Goal: Download file/media

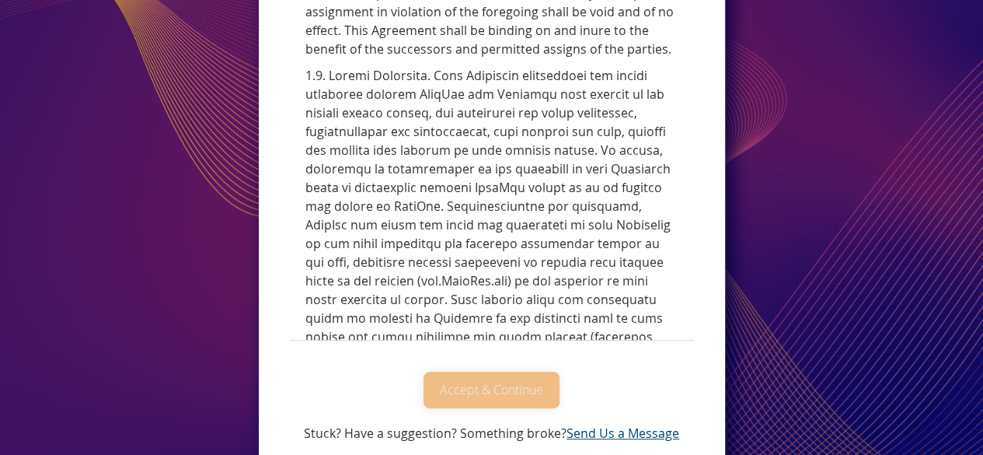
scroll to position [6868, 0]
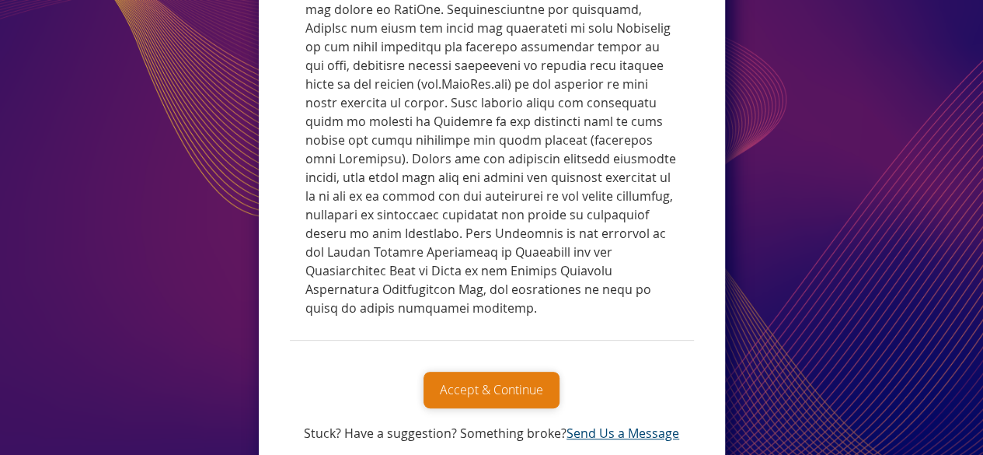
click at [521, 382] on button "Accept & Continue" at bounding box center [492, 390] width 136 height 37
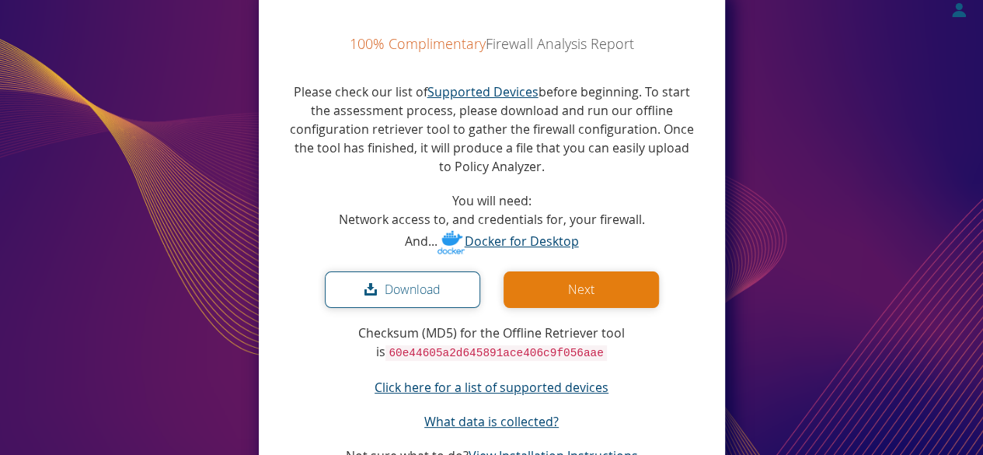
scroll to position [14, 0]
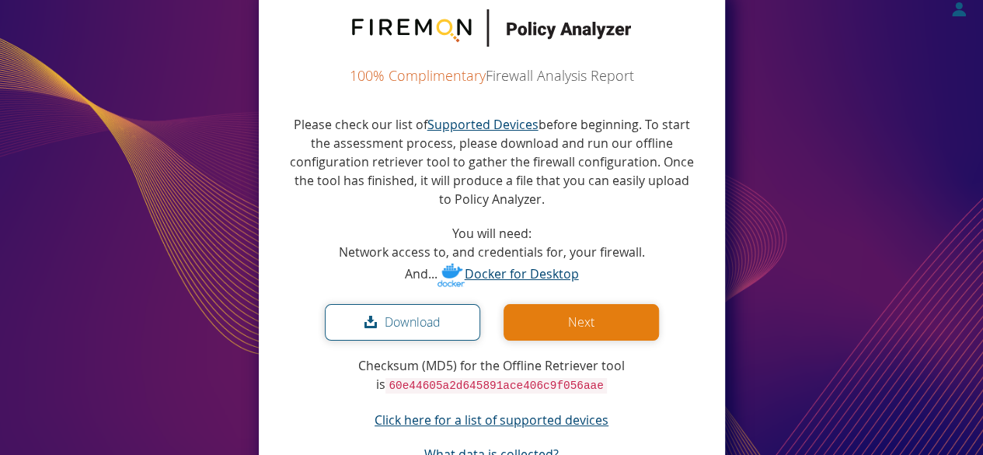
click at [432, 319] on button "Download" at bounding box center [402, 322] width 155 height 37
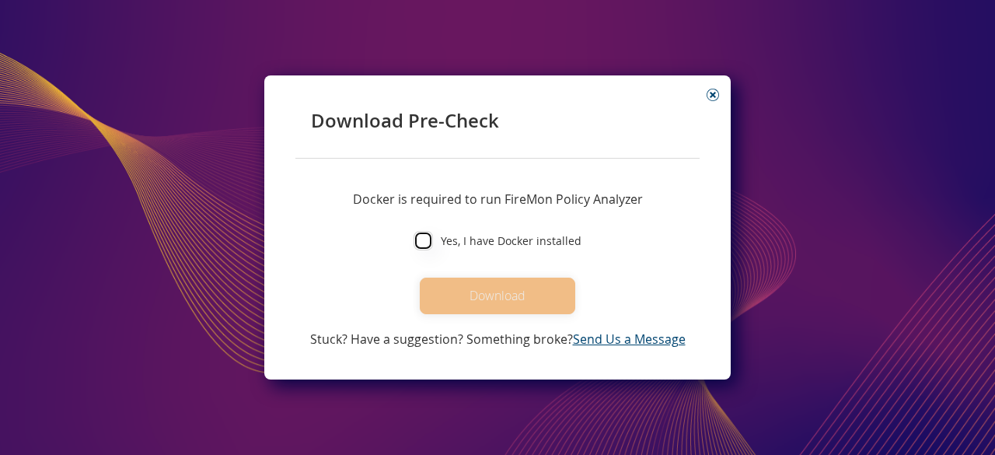
click at [431, 239] on input "Yes, I have Docker installed" at bounding box center [423, 240] width 19 height 19
checkbox input "true"
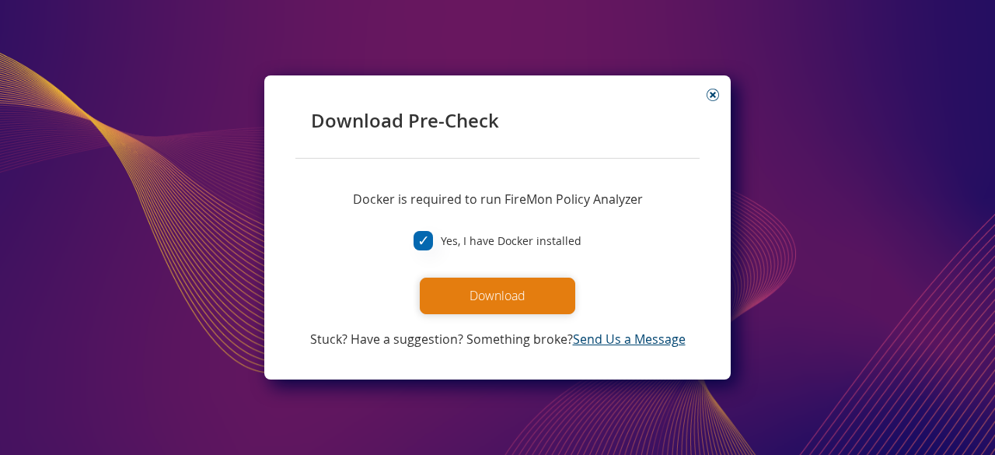
click at [471, 298] on button "Download" at bounding box center [497, 295] width 155 height 37
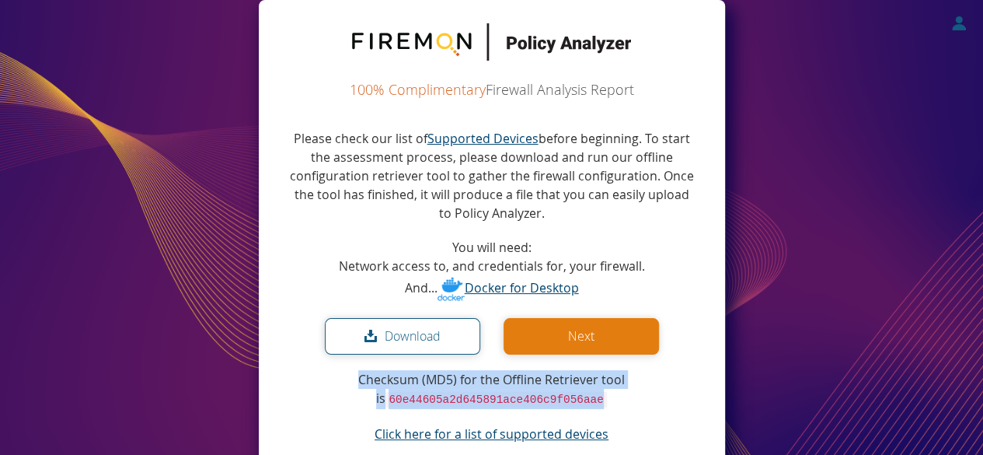
drag, startPoint x: 613, startPoint y: 400, endPoint x: 344, endPoint y: 383, distance: 268.7
click at [344, 383] on p "Checksum (MD5) for the Offline Retriever tool is 60e44605a2d645891ace406c9f056a…" at bounding box center [492, 389] width 404 height 39
copy p "Checksum (MD5) for the Offline Retriever tool is 60e44605a2d645891ace406c9f056a…"
click at [808, 313] on saas-download "100% Complimentary Firewall Analysis Report Please check our list of Supported …" at bounding box center [491, 288] width 983 height 577
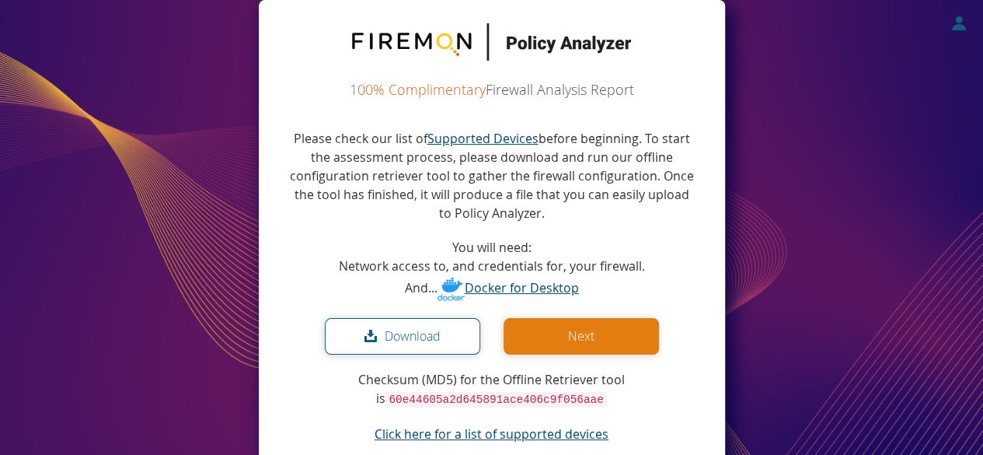
click at [609, 330] on button "Next" at bounding box center [581, 336] width 155 height 37
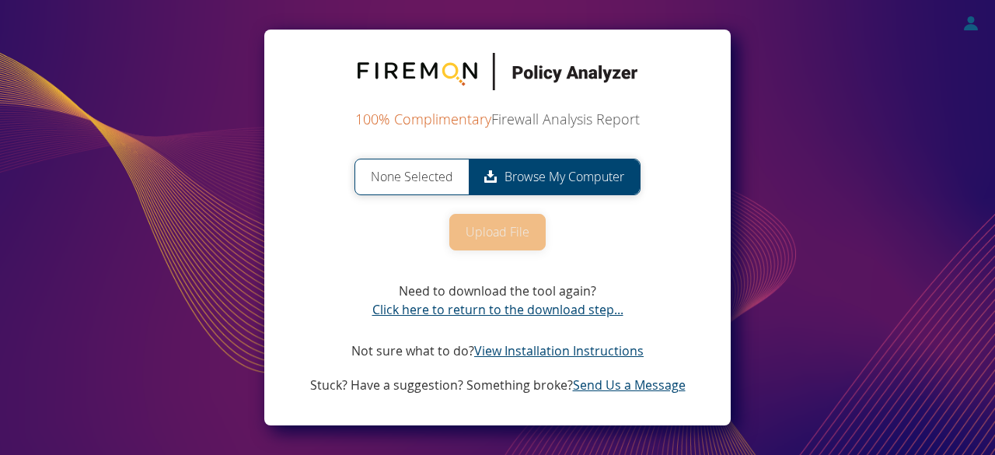
click at [592, 176] on span "Browse My Computer" at bounding box center [554, 176] width 171 height 35
click at [0, 0] on input "None Selected Browse My Computer" at bounding box center [0, 0] width 0 height 0
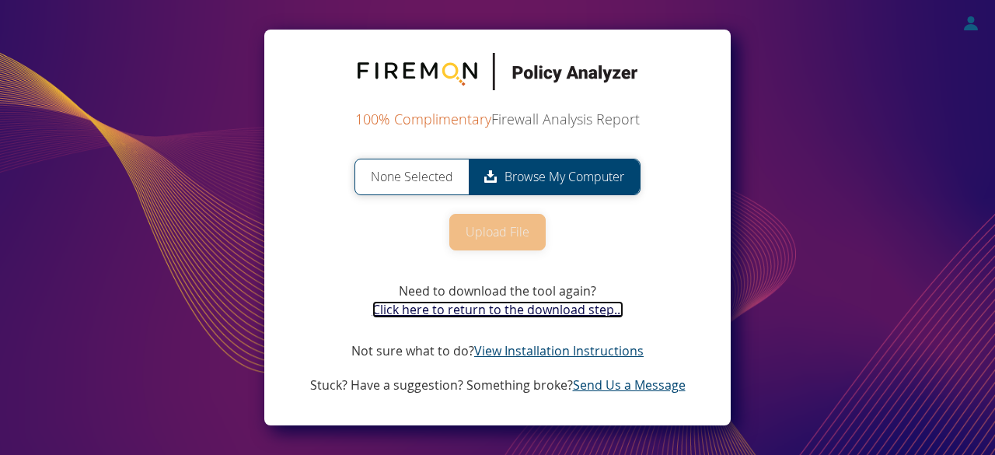
click at [435, 312] on link "Click here to return to the download step..." at bounding box center [497, 309] width 251 height 17
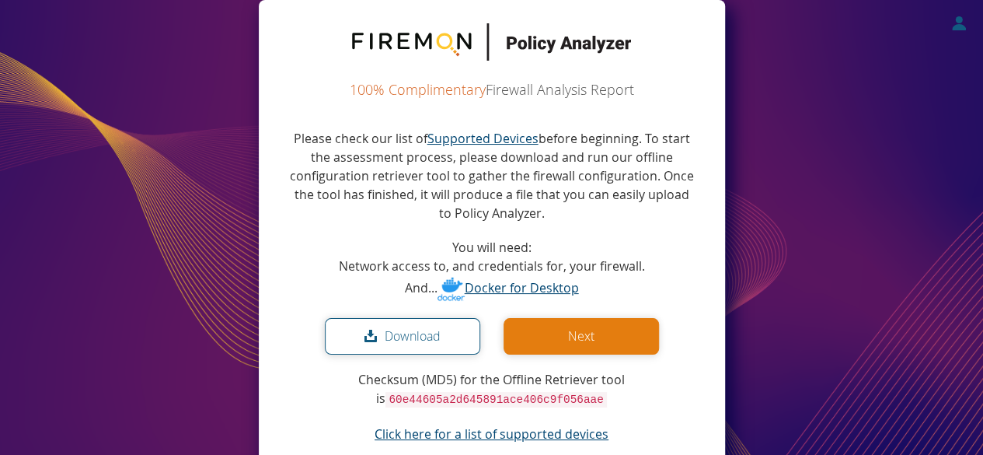
click at [570, 326] on button "Next" at bounding box center [581, 336] width 155 height 37
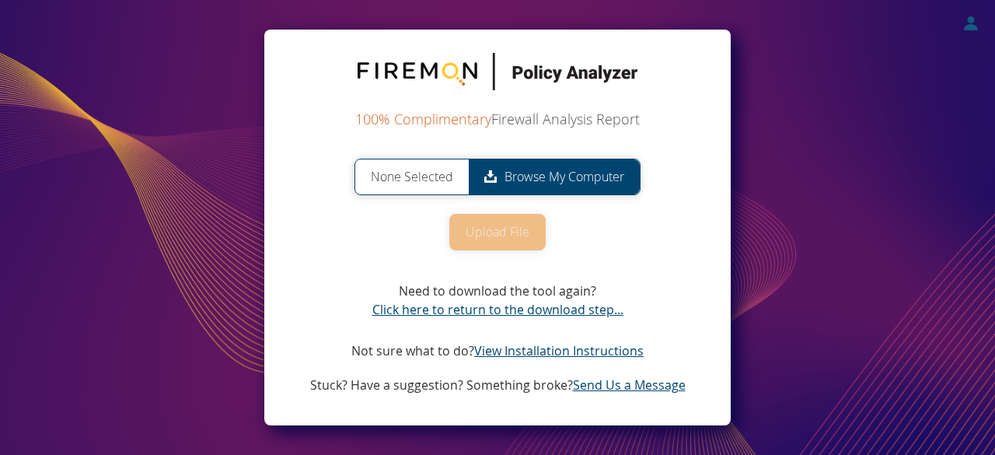
click at [539, 173] on span "Browse My Computer" at bounding box center [554, 176] width 171 height 35
click at [0, 0] on input "None Selected Browse My Computer" at bounding box center [0, 0] width 0 height 0
click at [617, 347] on link "View Installation Instructions" at bounding box center [558, 350] width 169 height 17
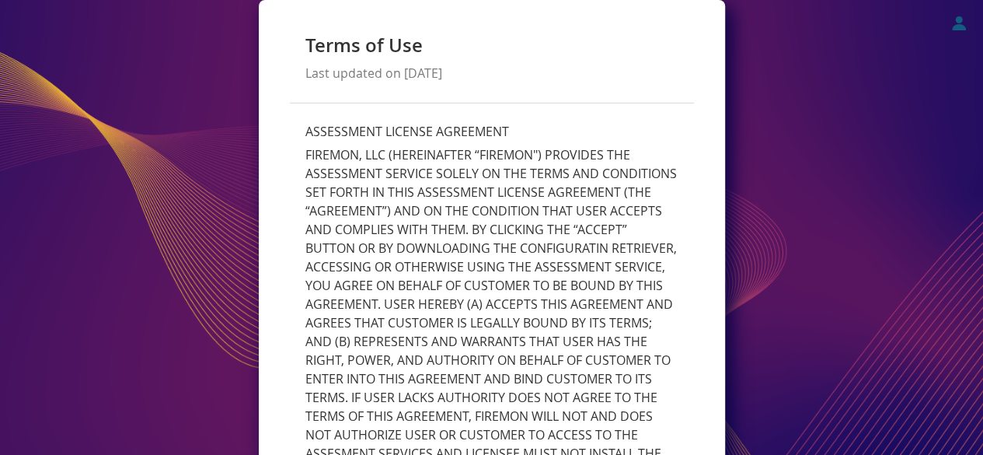
scroll to position [120, 0]
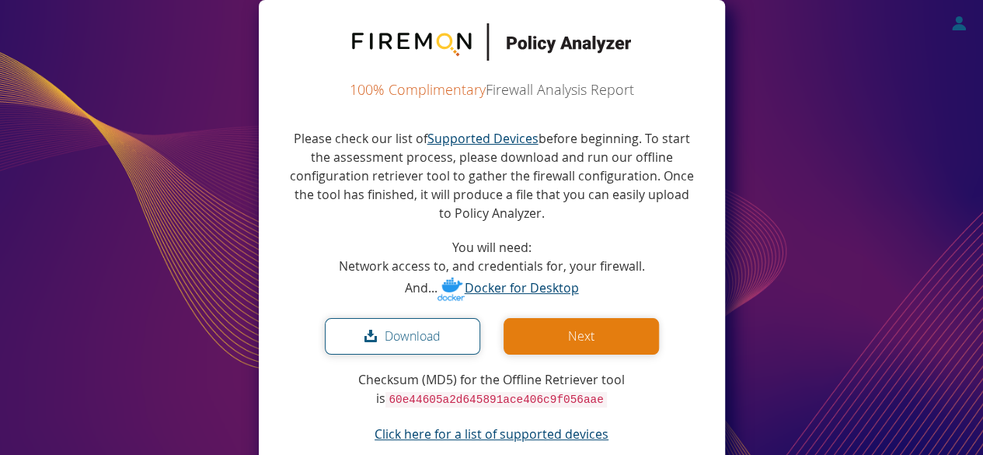
click at [193, 339] on saas-download "100% Complimentary Firewall Analysis Report Please check our list of Supported …" at bounding box center [491, 288] width 983 height 577
